Goal: Check status: Check status

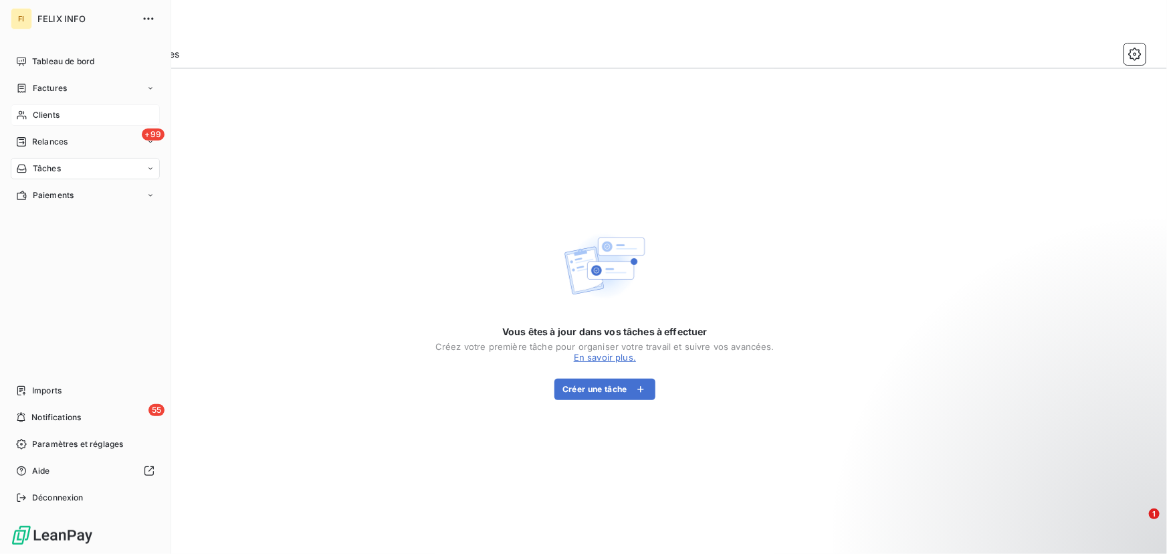
click at [40, 112] on span "Clients" at bounding box center [46, 115] width 27 height 12
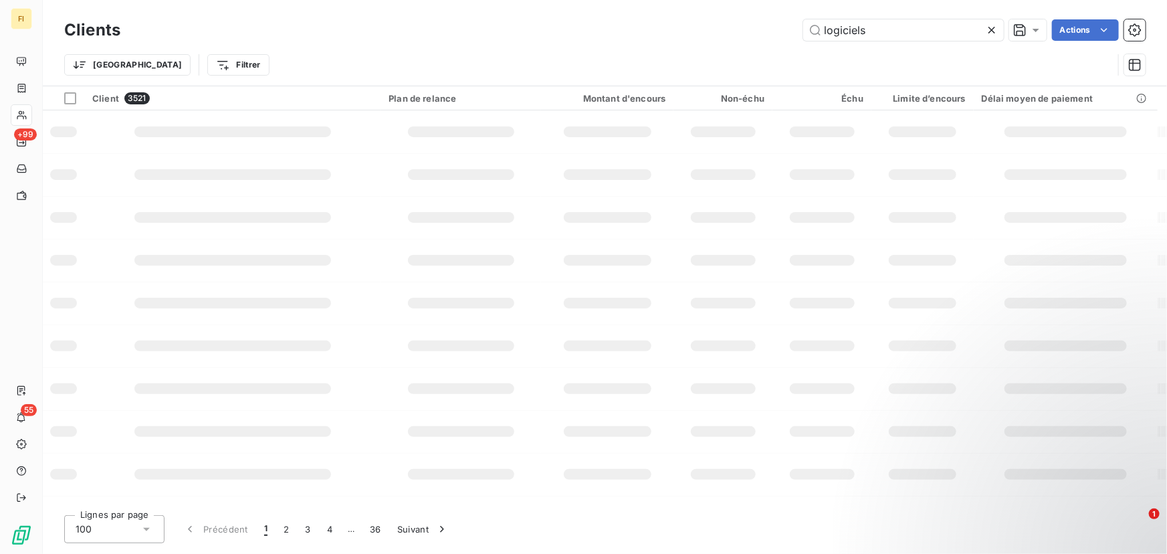
type input "logiciels"
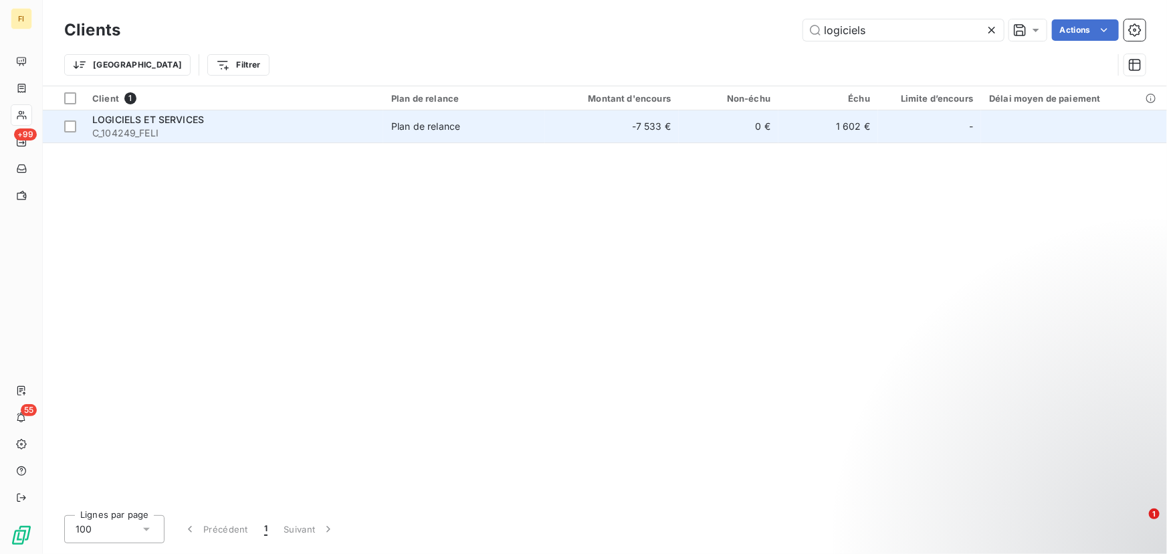
click at [808, 120] on td "1 602 €" at bounding box center [829, 126] width 100 height 32
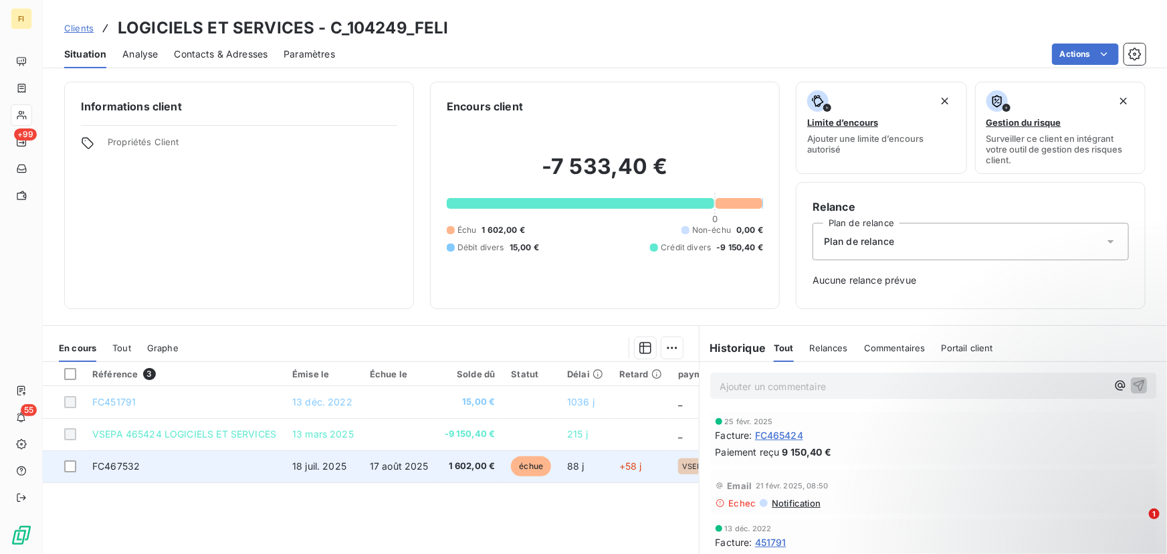
click at [446, 466] on span "1 602,00 €" at bounding box center [470, 466] width 51 height 13
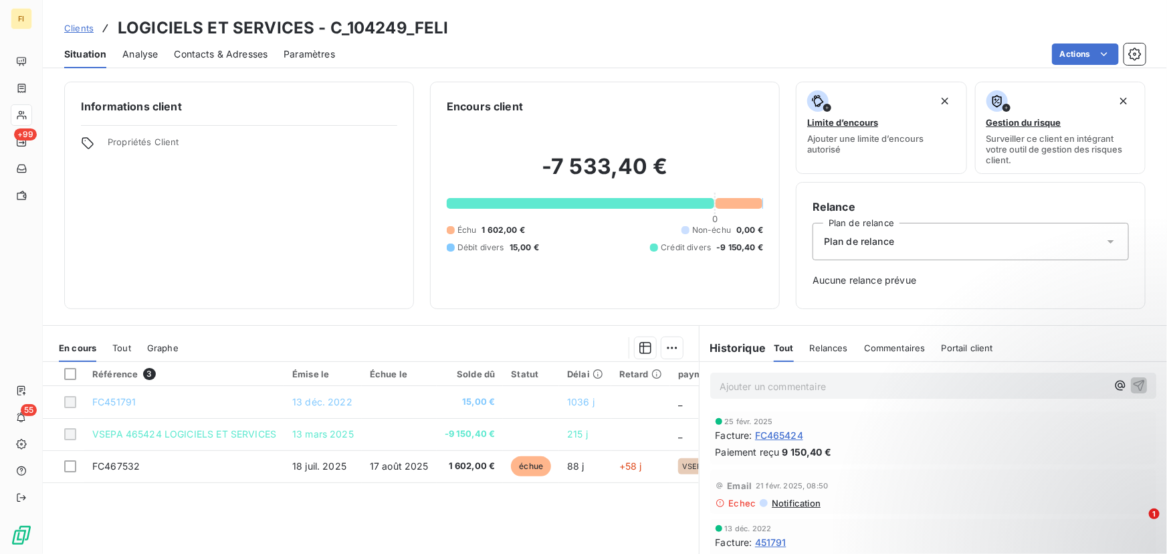
drag, startPoint x: 803, startPoint y: 17, endPoint x: 749, endPoint y: 0, distance: 56.3
click at [799, 16] on div "Clients LOGICIELS ET SERVICES - C_104249_FELI" at bounding box center [605, 28] width 1125 height 24
